Goal: Task Accomplishment & Management: Manage account settings

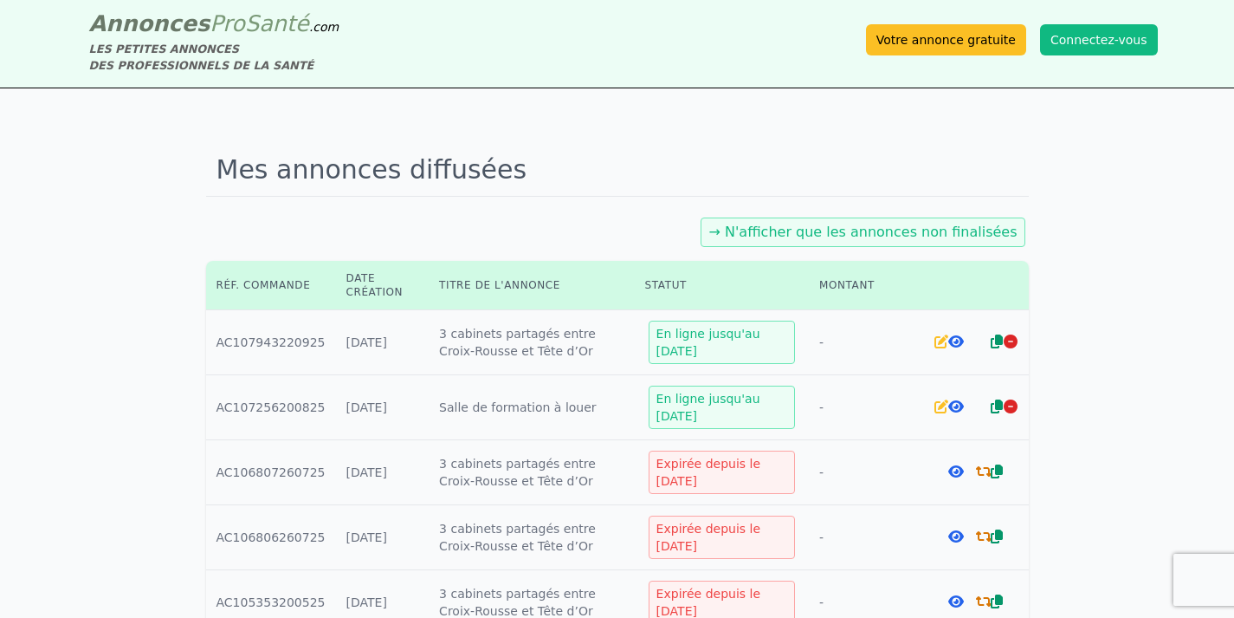
scroll to position [8, 0]
click at [955, 340] on icon at bounding box center [957, 341] width 16 height 14
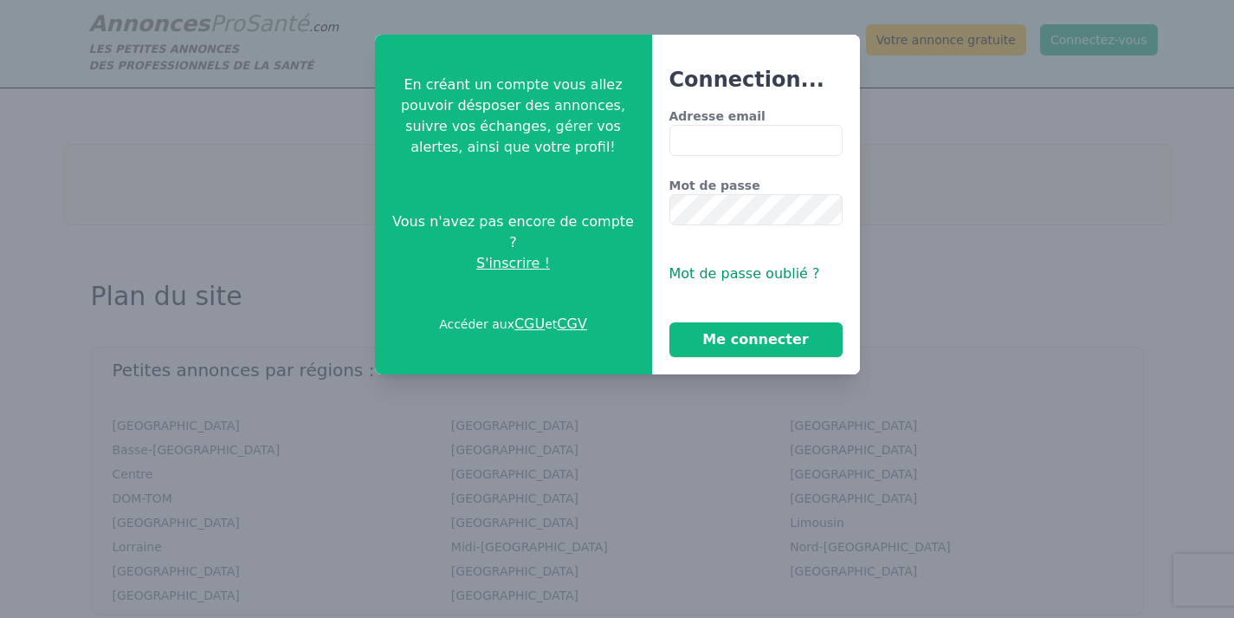
type input "**********"
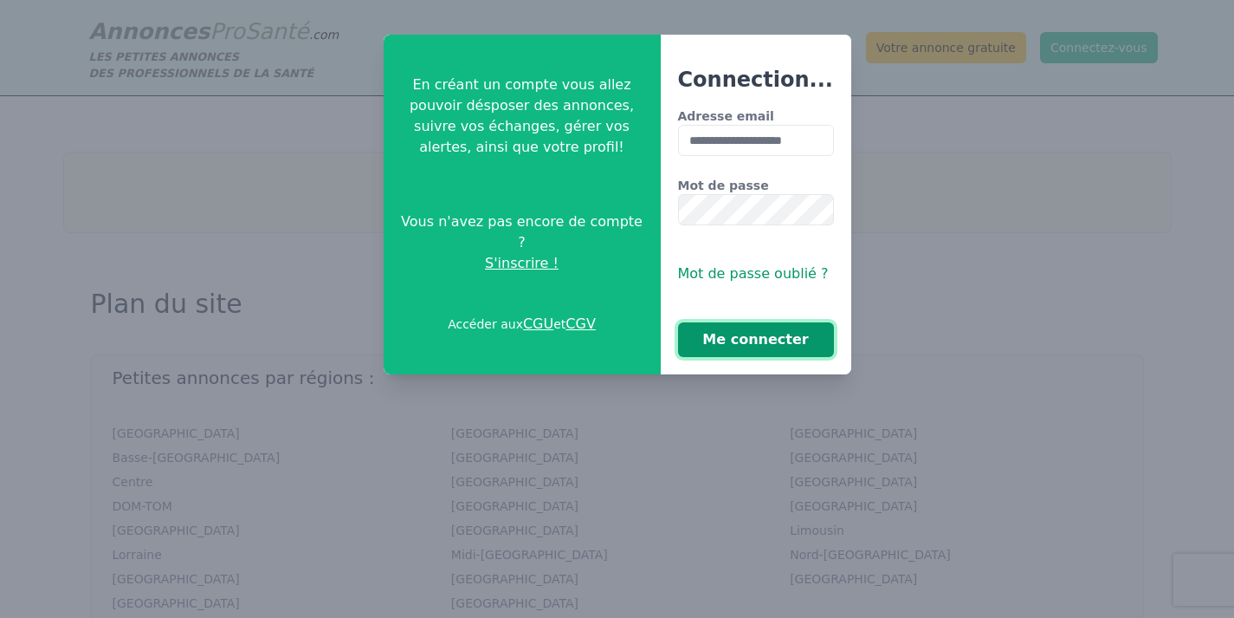
click at [791, 343] on button "Me connecter" at bounding box center [756, 339] width 156 height 35
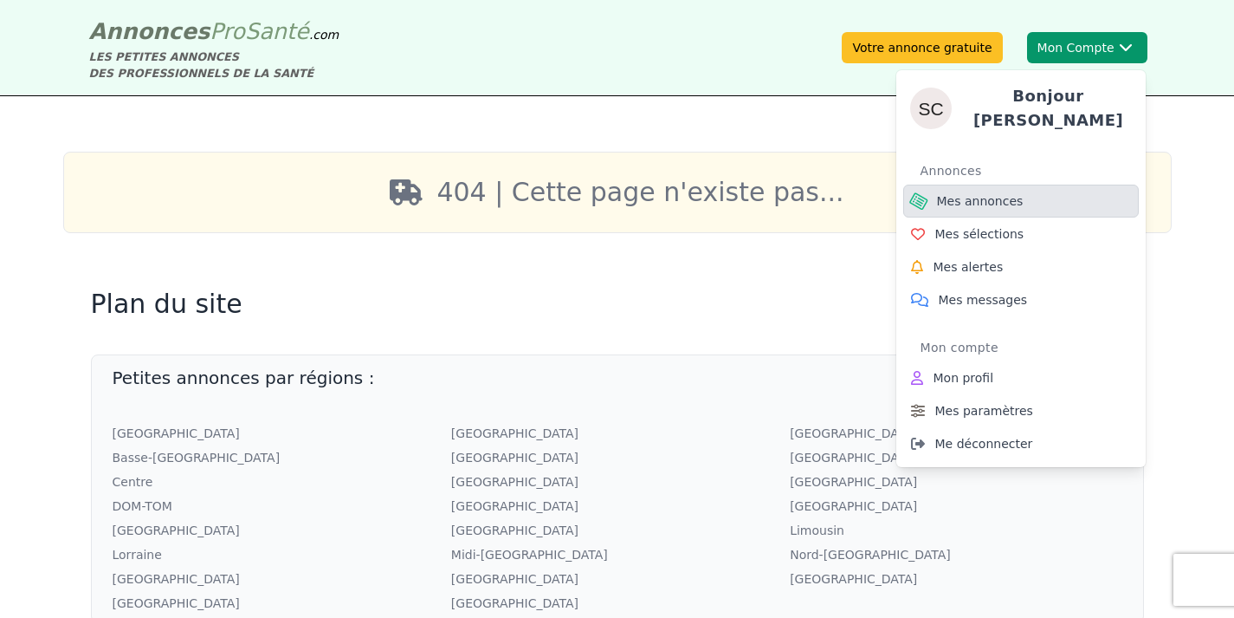
click at [1013, 194] on span "Mes annonces" at bounding box center [980, 200] width 87 height 17
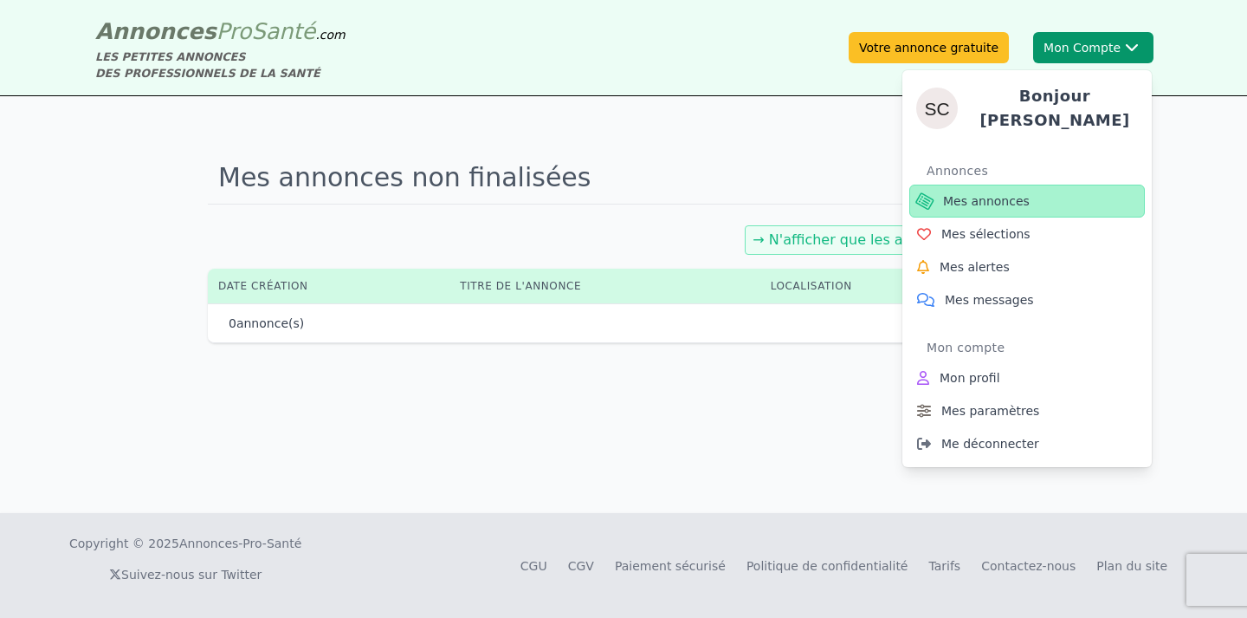
click at [1013, 194] on span "Mes annonces" at bounding box center [986, 200] width 87 height 17
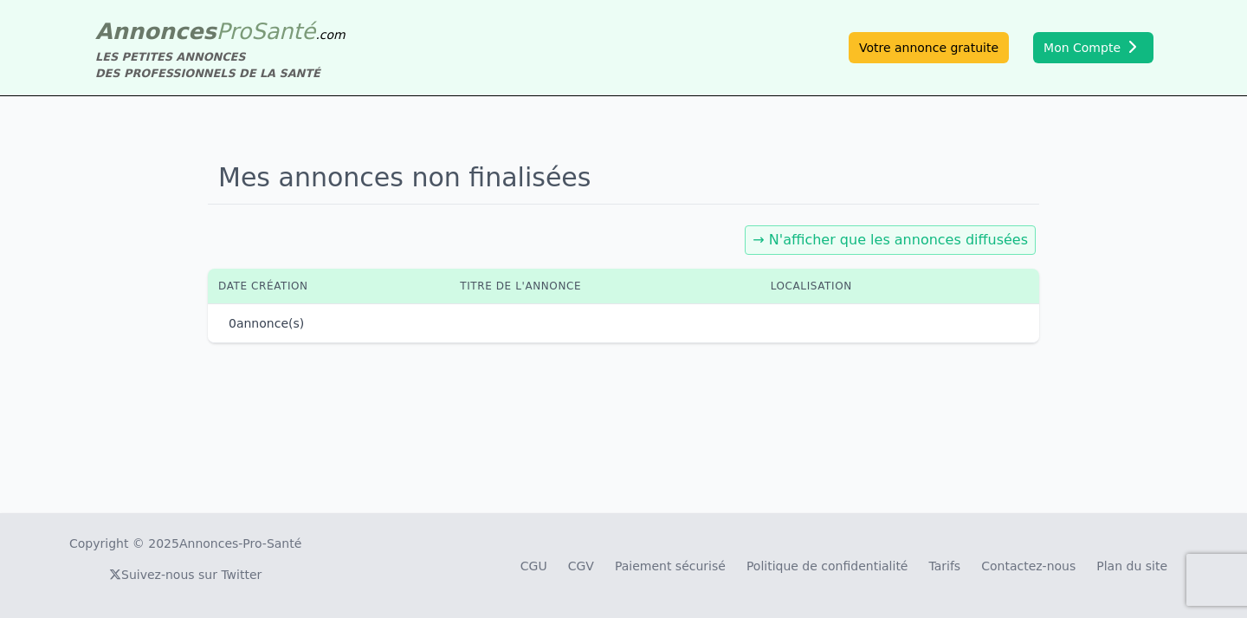
click at [979, 238] on link "→ N'afficher que les annonces diffusées" at bounding box center [890, 239] width 275 height 16
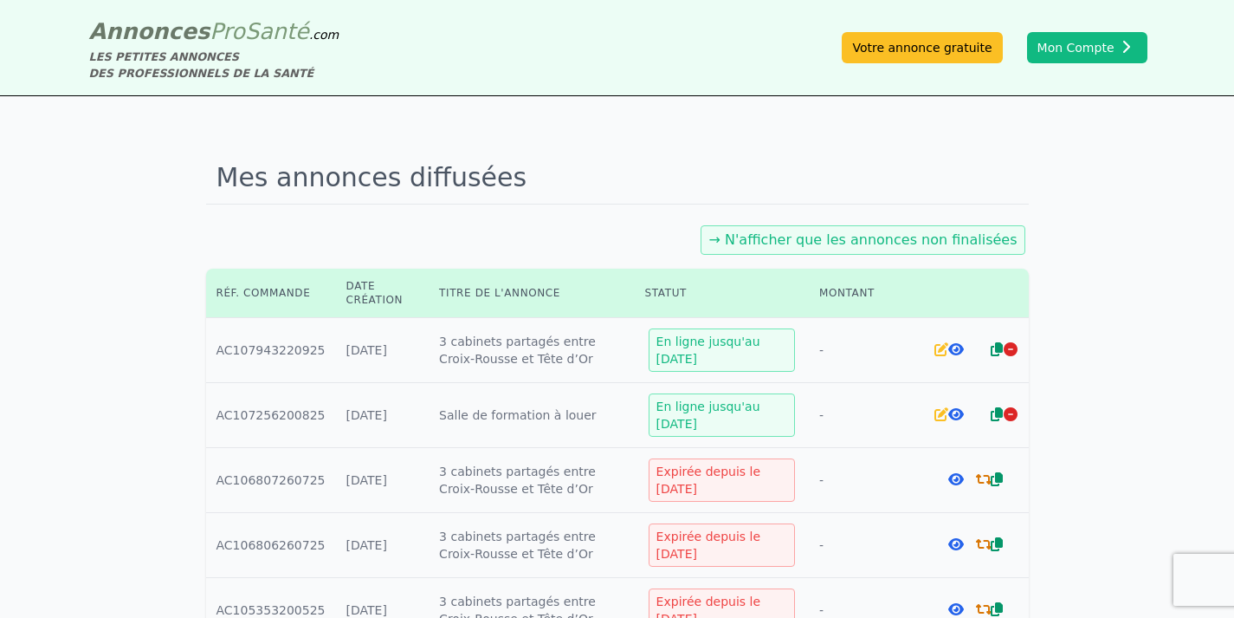
click at [958, 347] on icon at bounding box center [957, 349] width 16 height 14
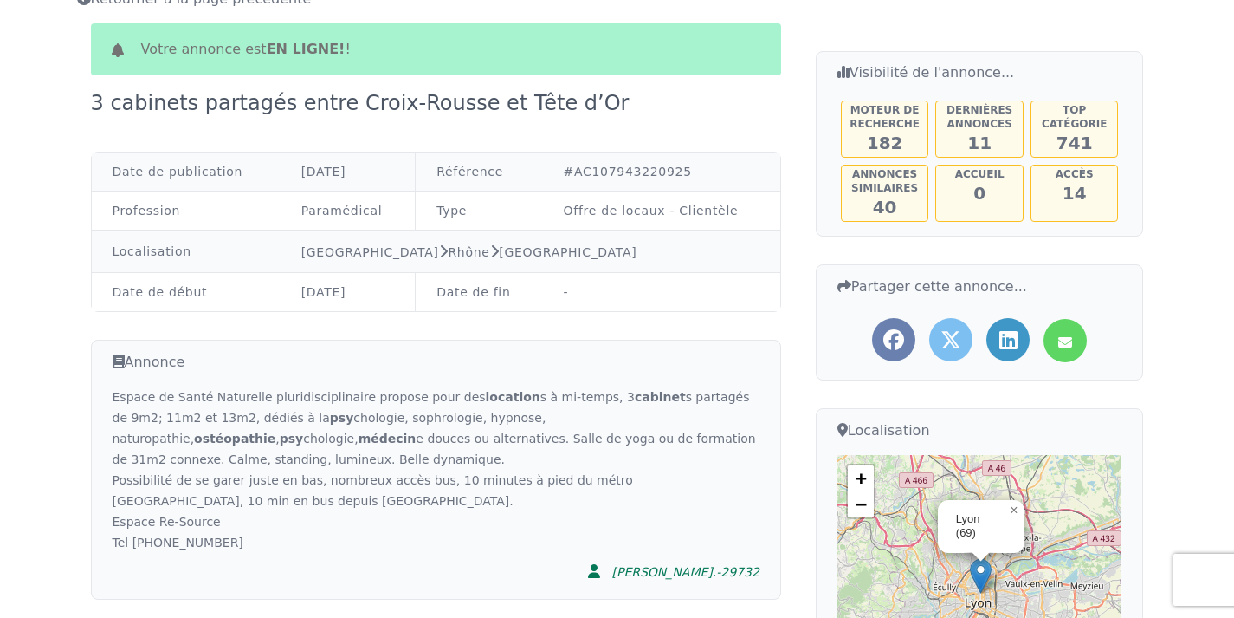
scroll to position [118, 0]
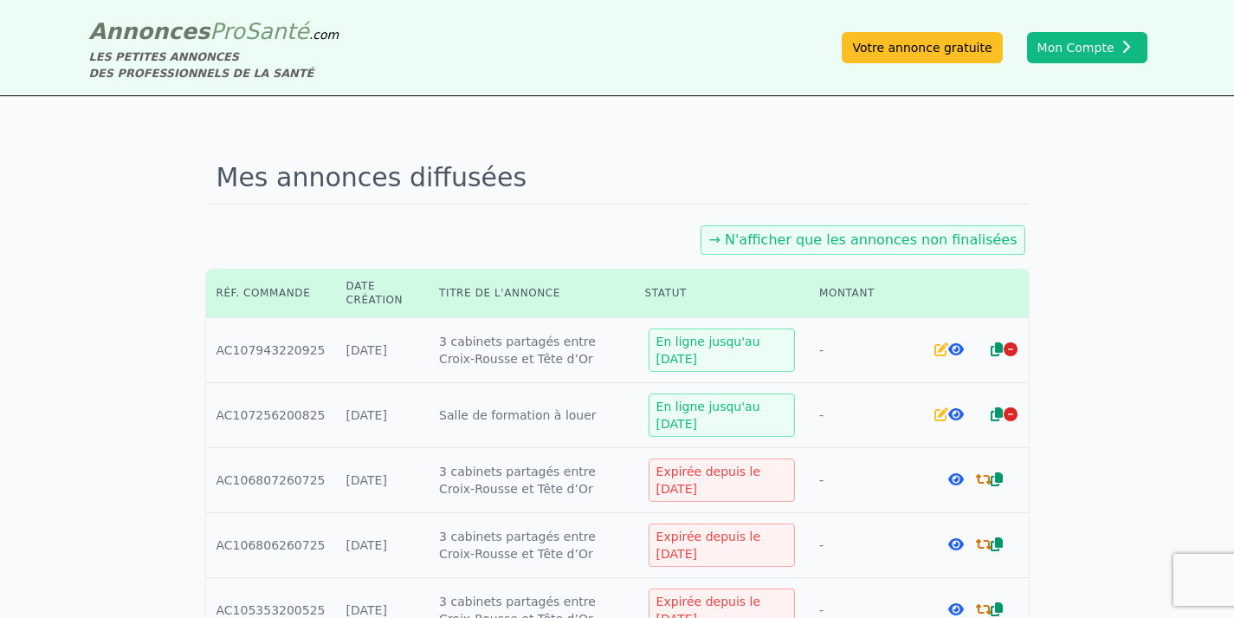
click at [957, 414] on icon at bounding box center [957, 414] width 16 height 14
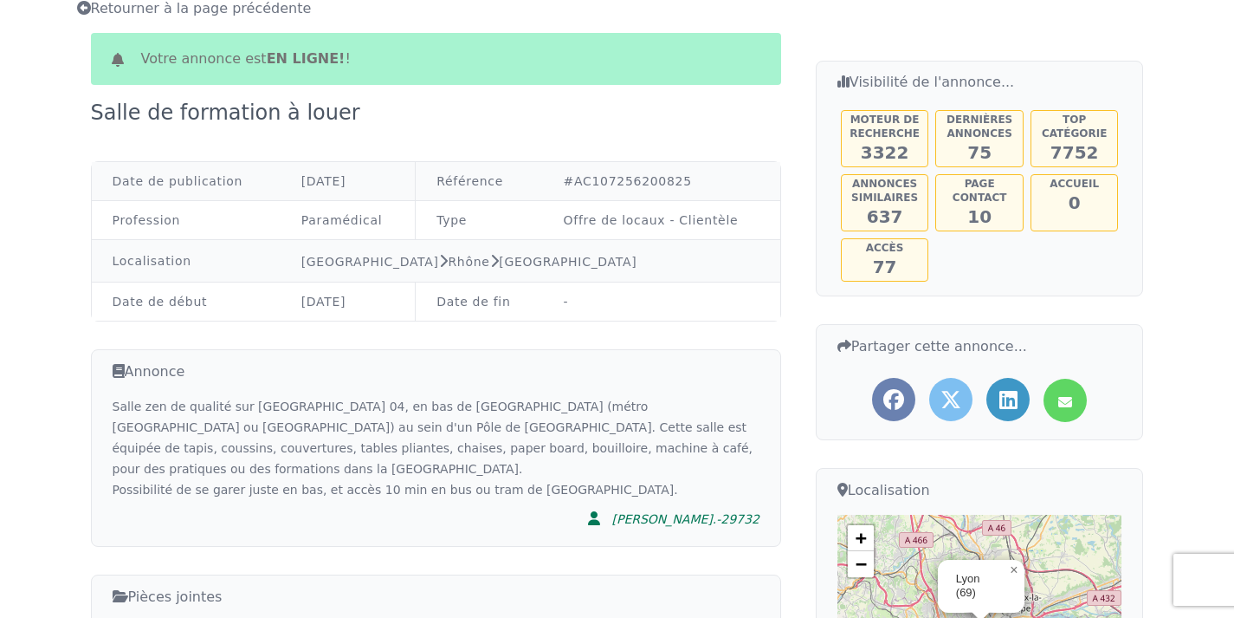
scroll to position [132, 0]
